Goal: Information Seeking & Learning: Learn about a topic

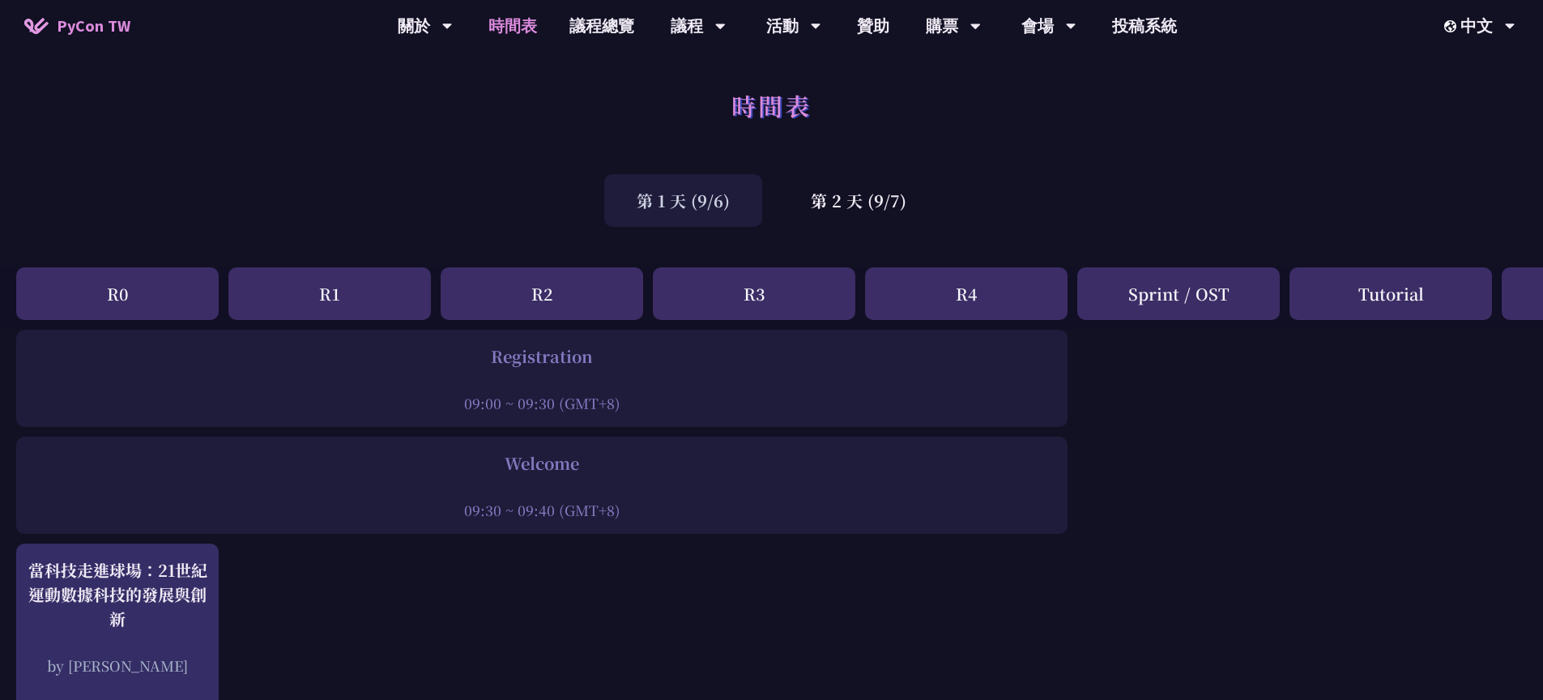
scroll to position [3, 0]
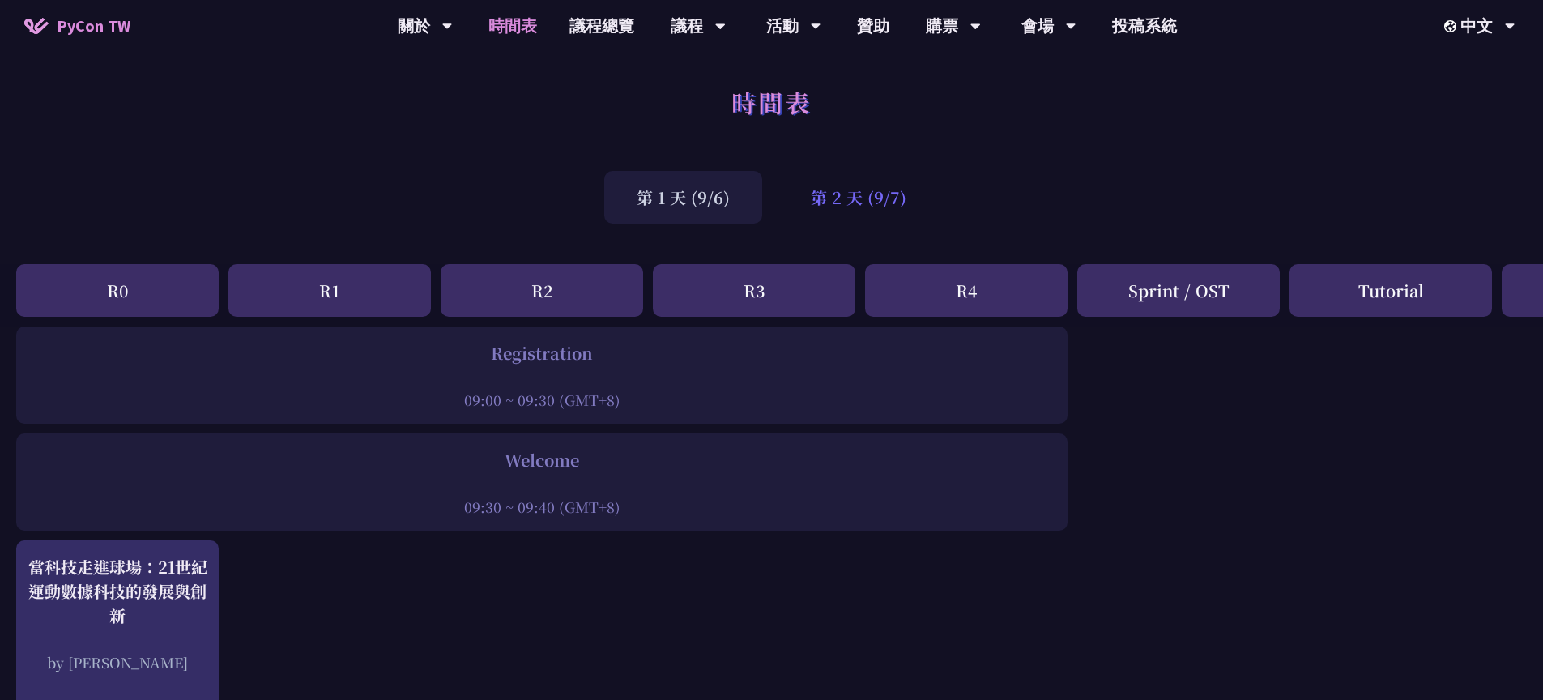
click at [838, 204] on div "第 2 天 (9/7)" at bounding box center [858, 197] width 160 height 53
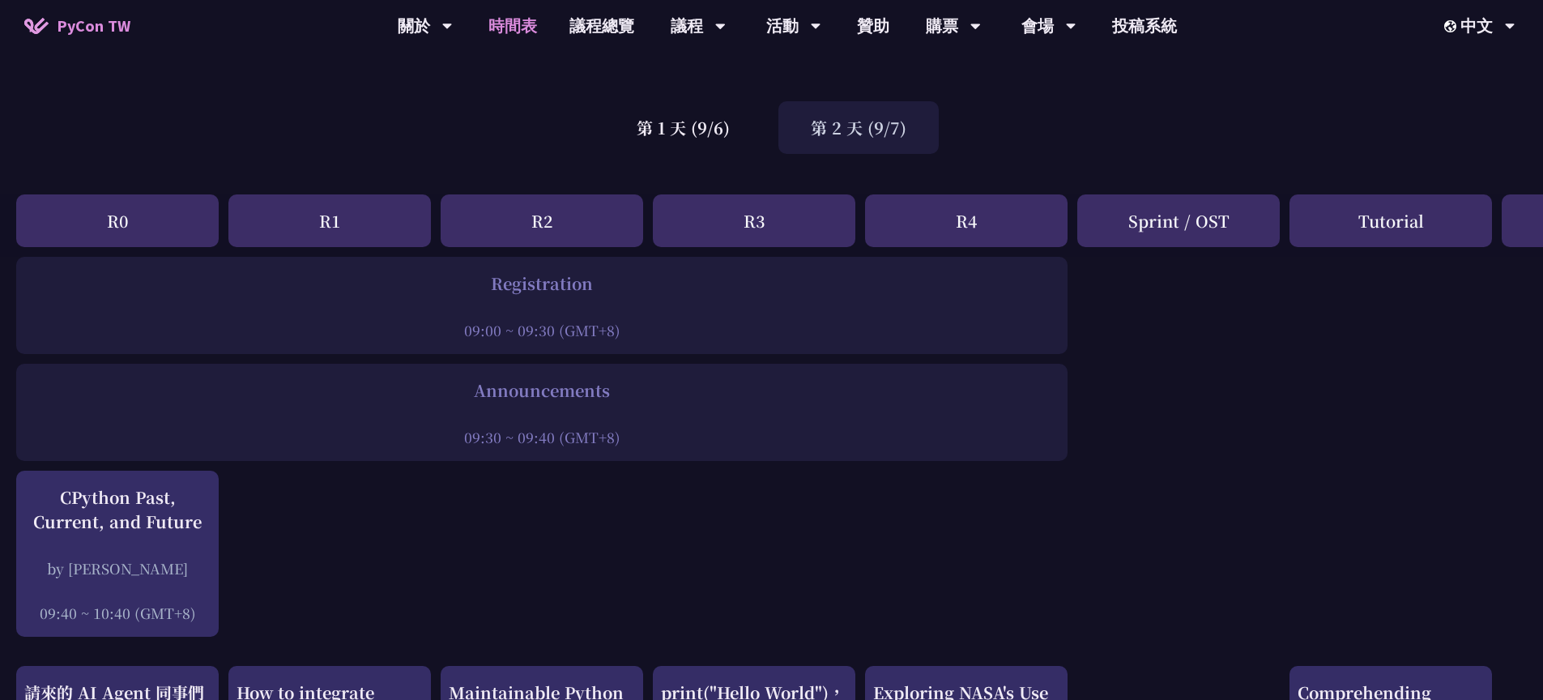
scroll to position [64, 0]
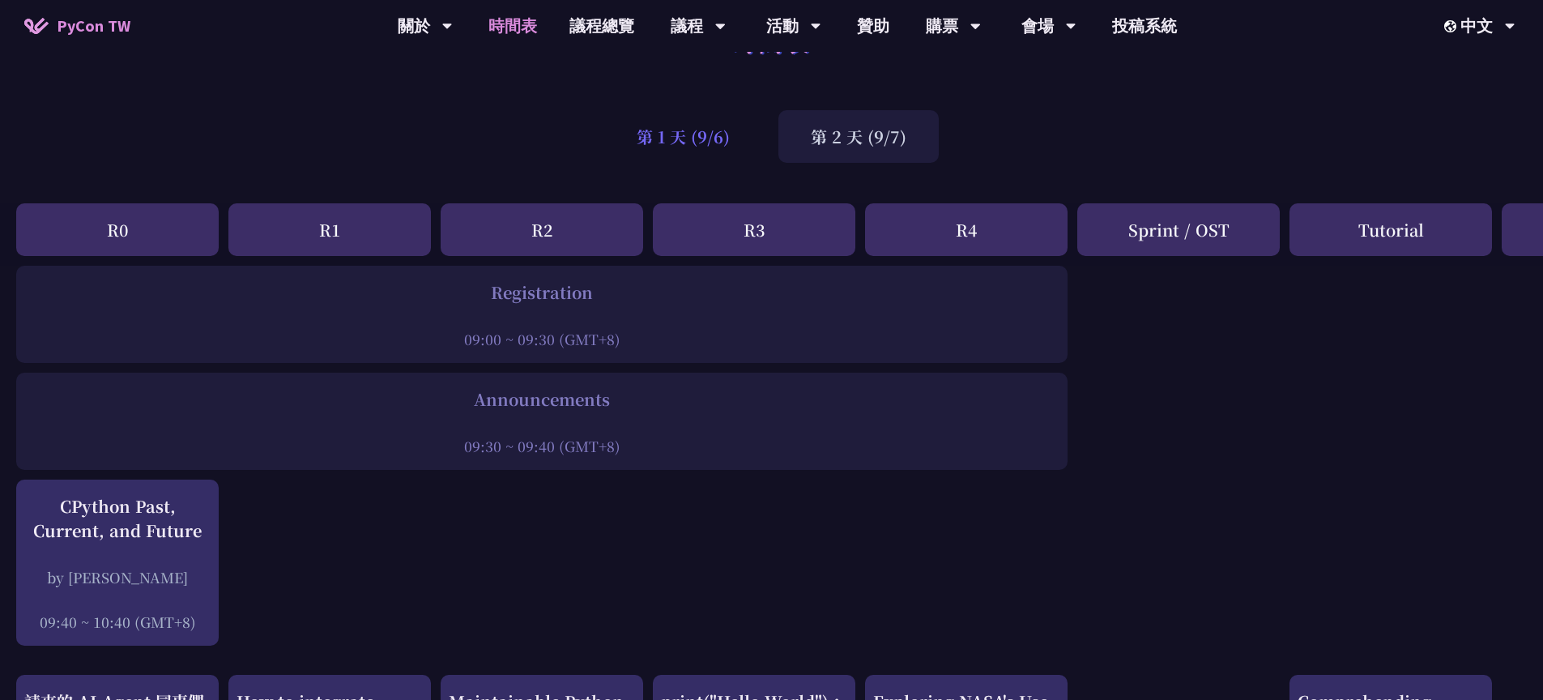
click at [725, 141] on div "第 1 天 (9/6)" at bounding box center [683, 136] width 158 height 53
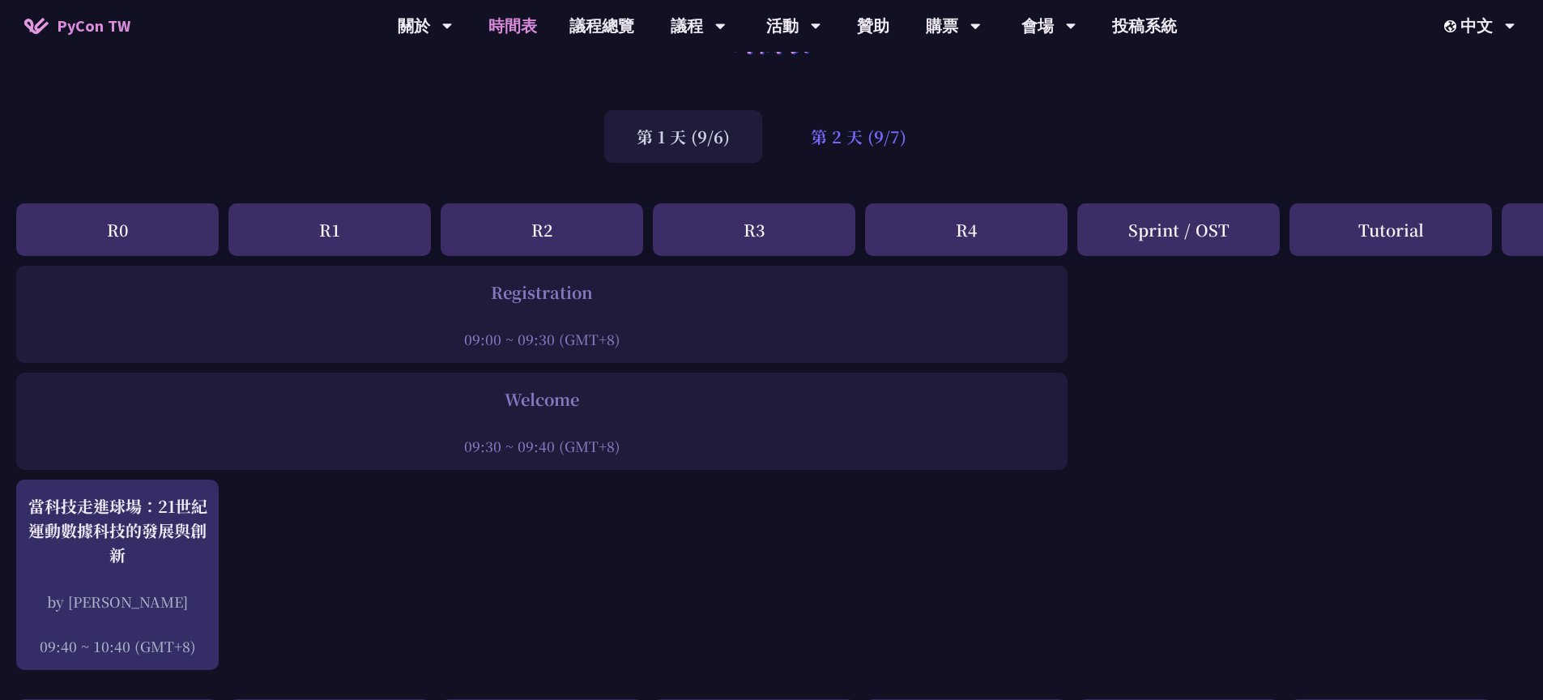
click at [925, 134] on div "第 2 天 (9/7)" at bounding box center [858, 136] width 160 height 53
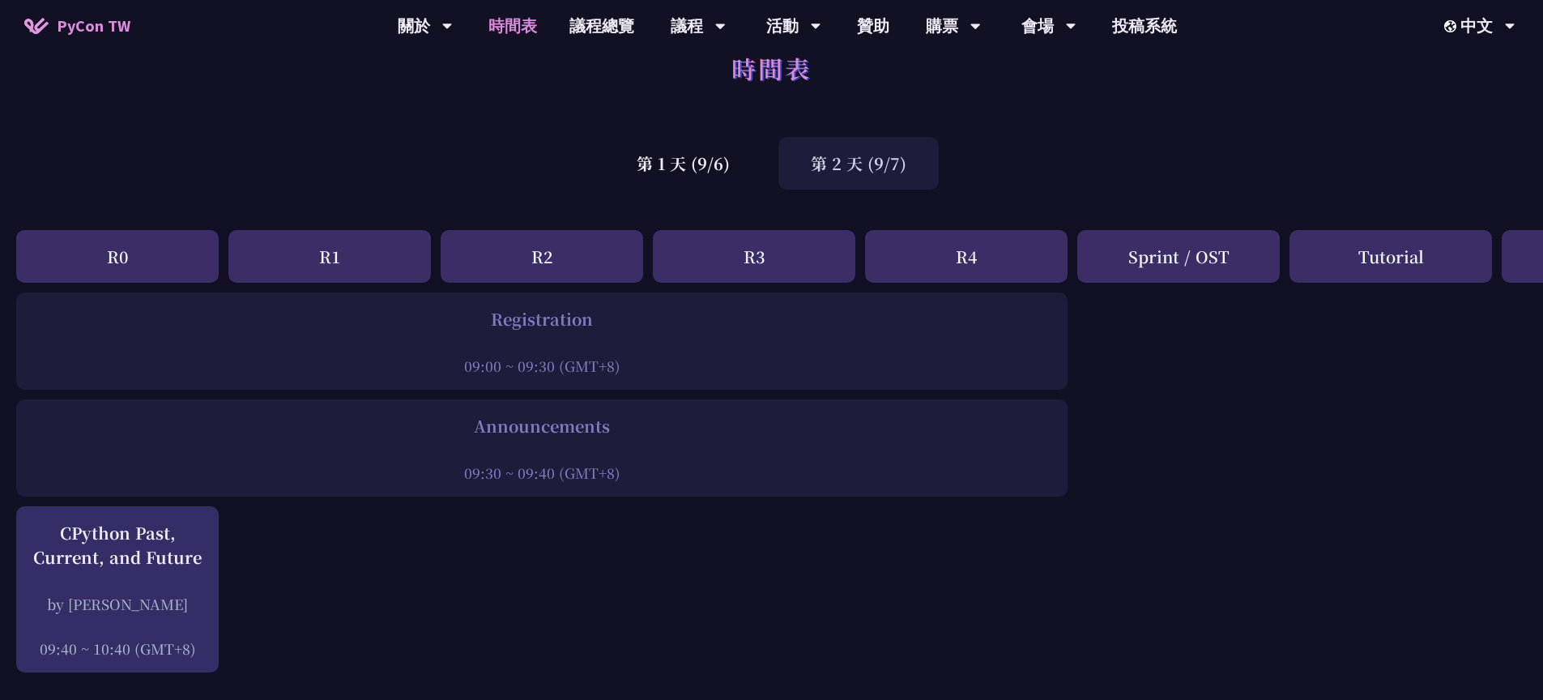
scroll to position [0, 0]
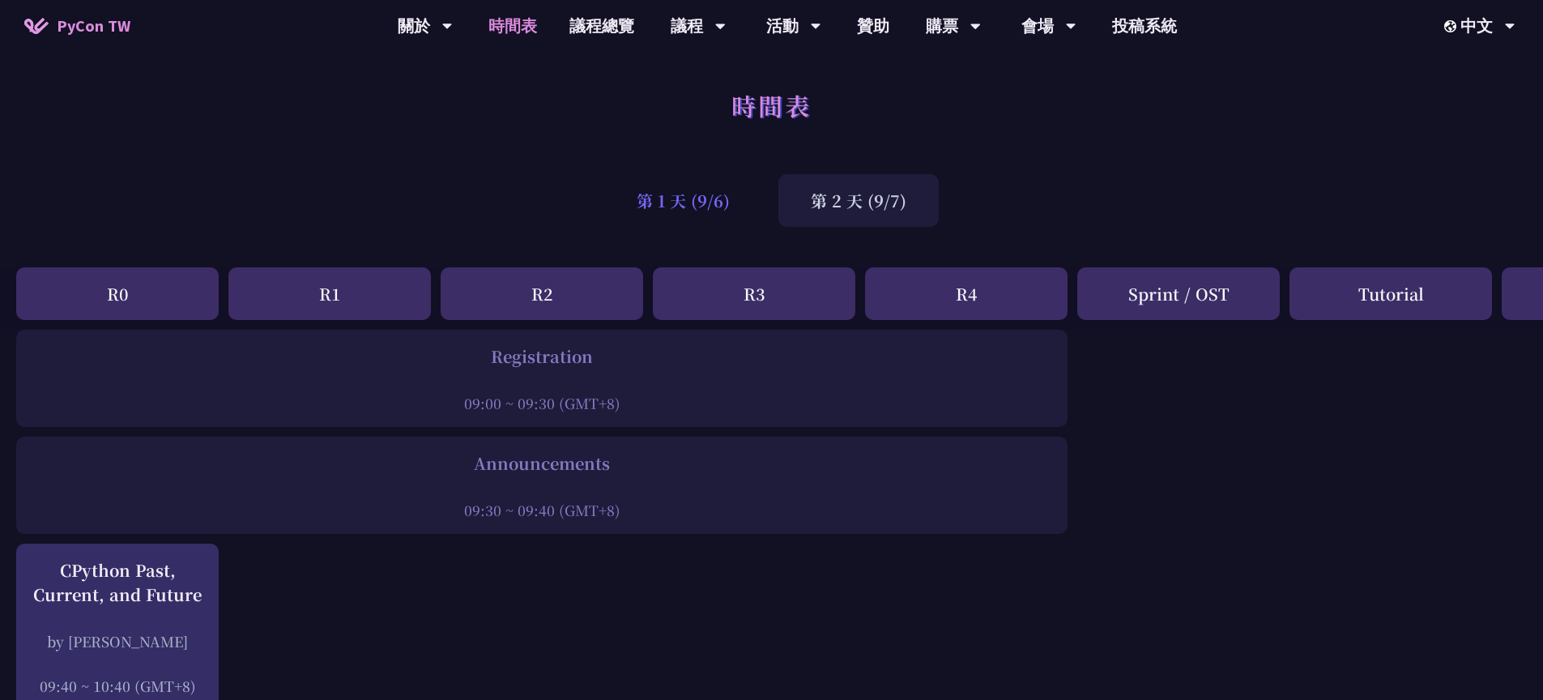
click at [755, 179] on div "第 1 天 (9/6)" at bounding box center [683, 200] width 158 height 53
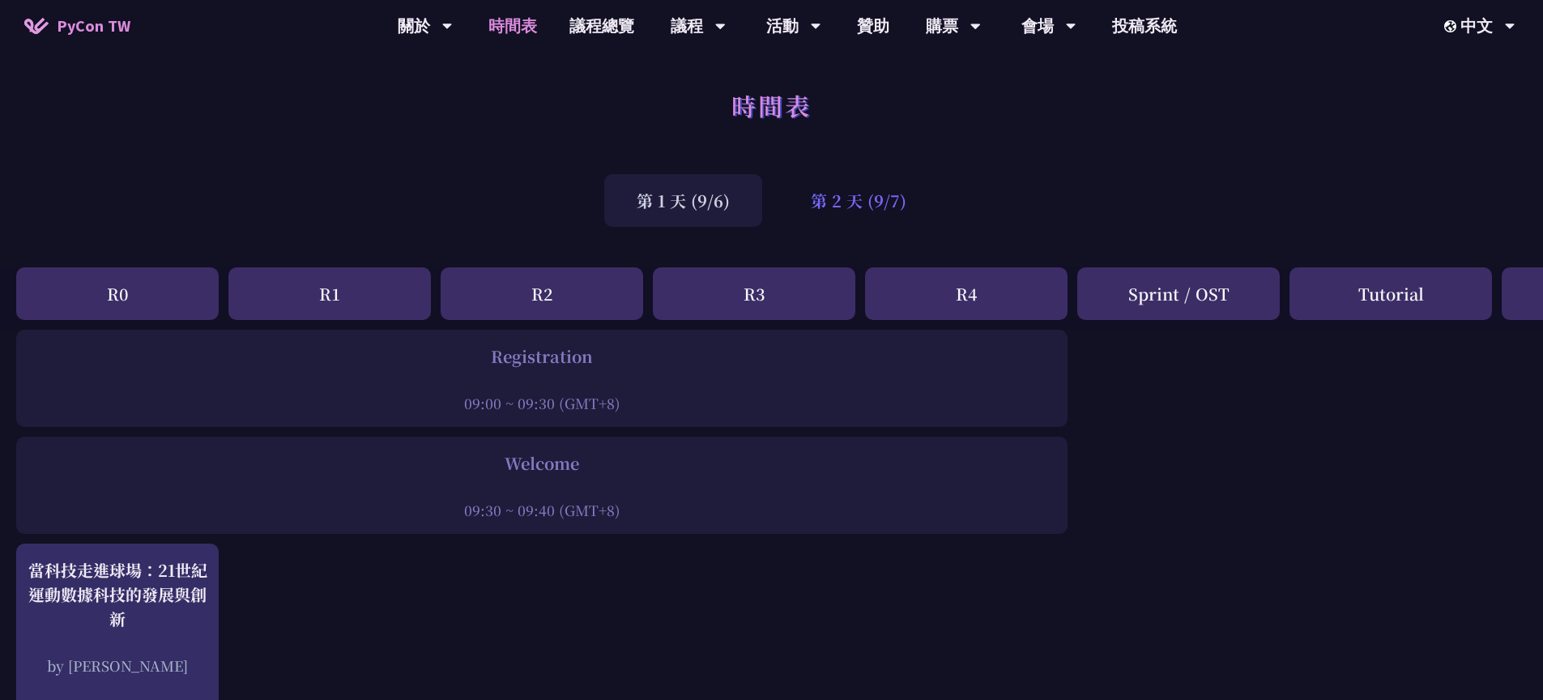
click at [854, 194] on div "第 2 天 (9/7)" at bounding box center [858, 200] width 160 height 53
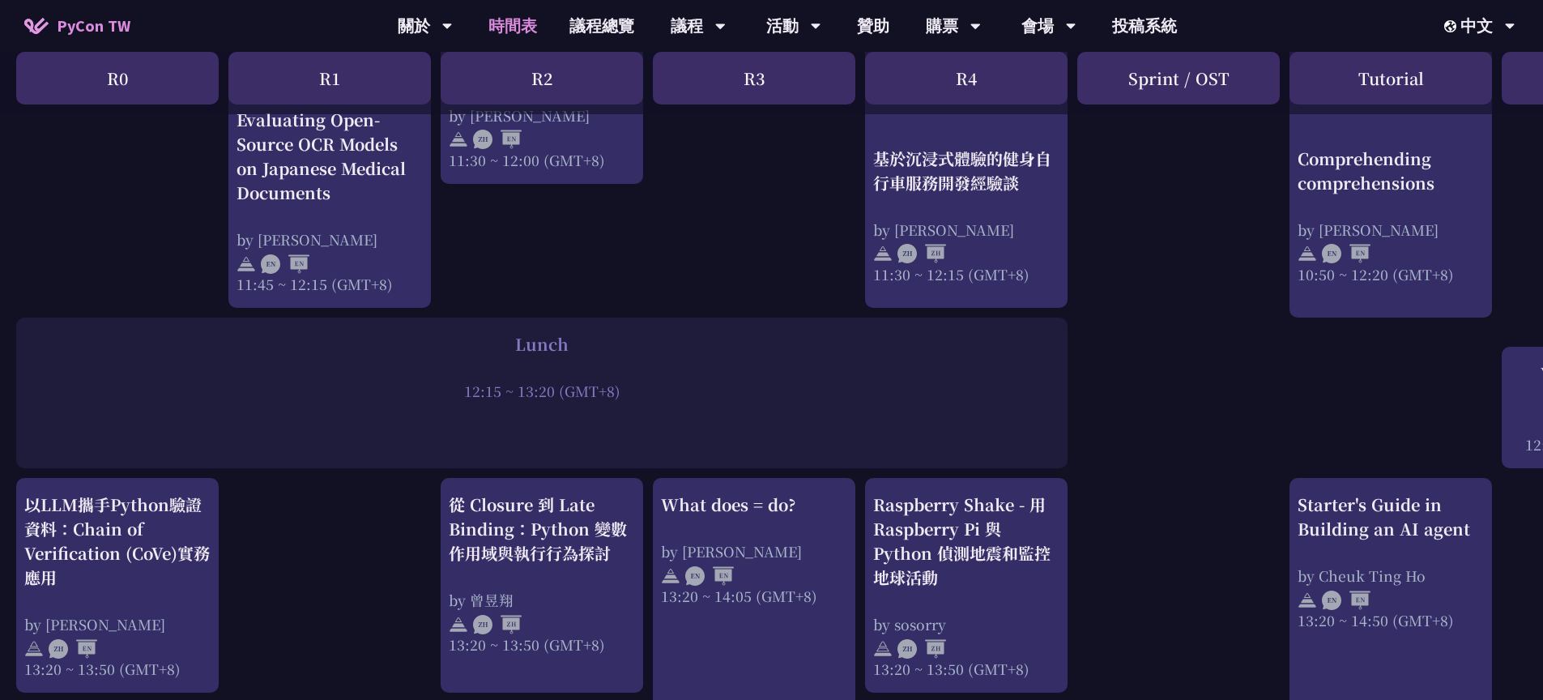
scroll to position [1360, 0]
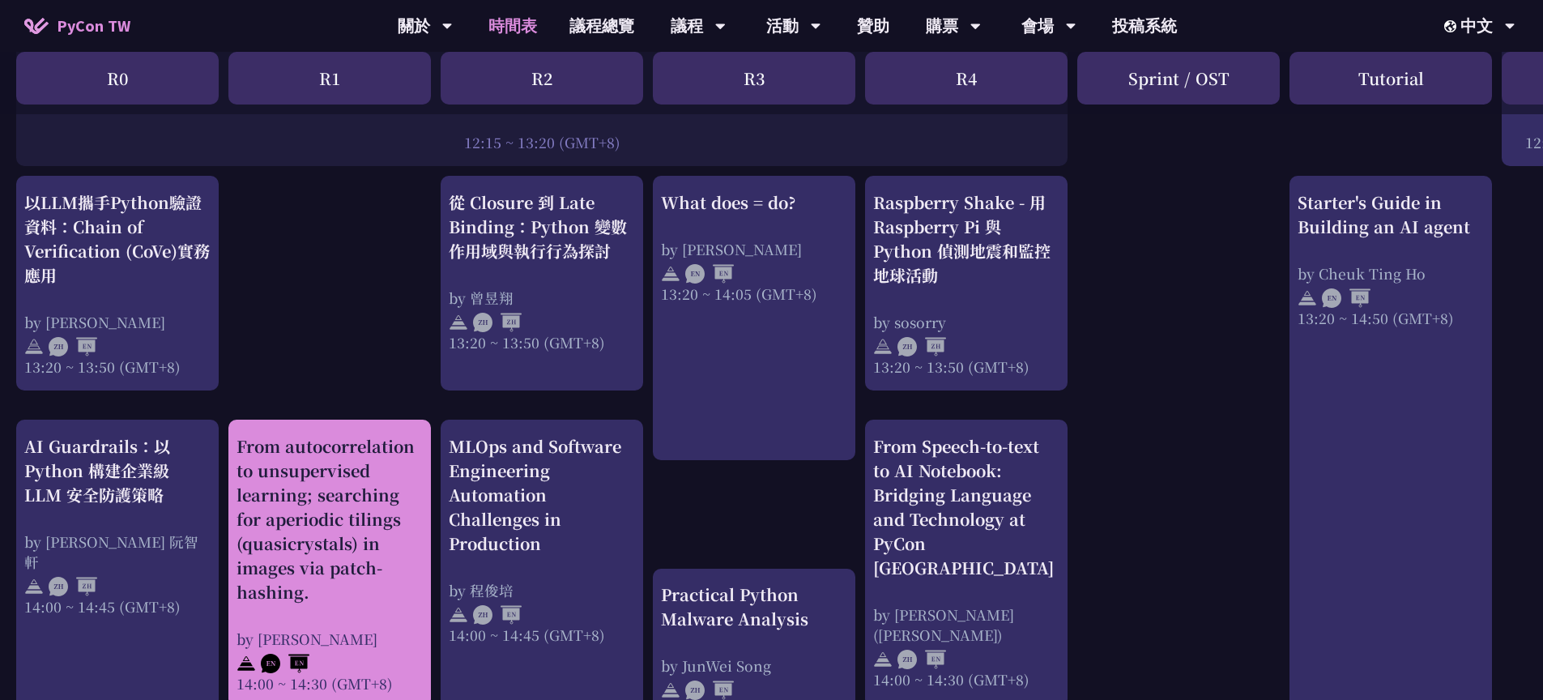
click at [391, 517] on div "From autocorrelation to unsupervised learning; searching for aperiodic tilings …" at bounding box center [330, 519] width 186 height 170
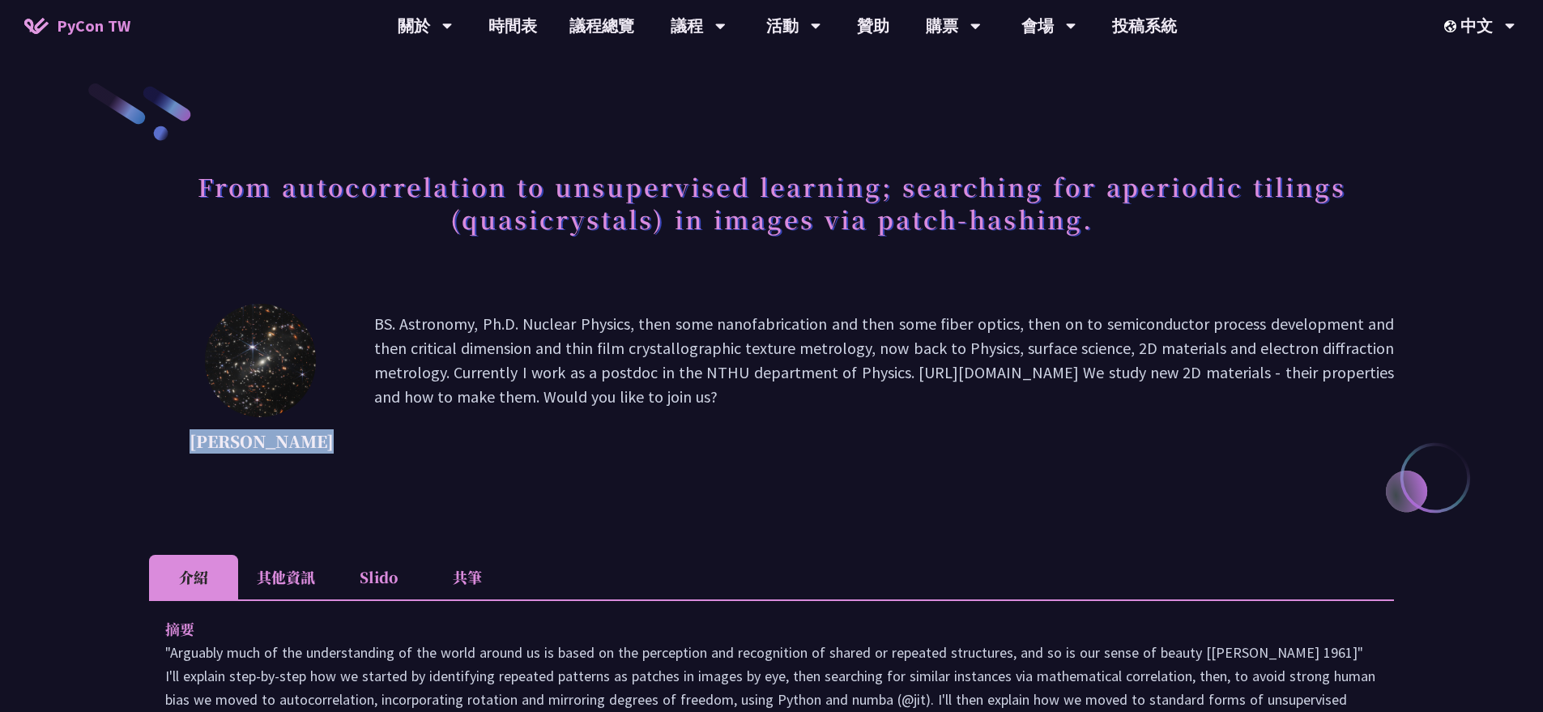
drag, startPoint x: 219, startPoint y: 441, endPoint x: 313, endPoint y: 472, distance: 98.9
click at [313, 466] on div "[PERSON_NAME] BS. Astronomy, Ph.D. Nuclear Physics, then some nanofabrication a…" at bounding box center [771, 385] width 1245 height 162
copy p "[PERSON_NAME]"
